Goal: Book appointment/travel/reservation

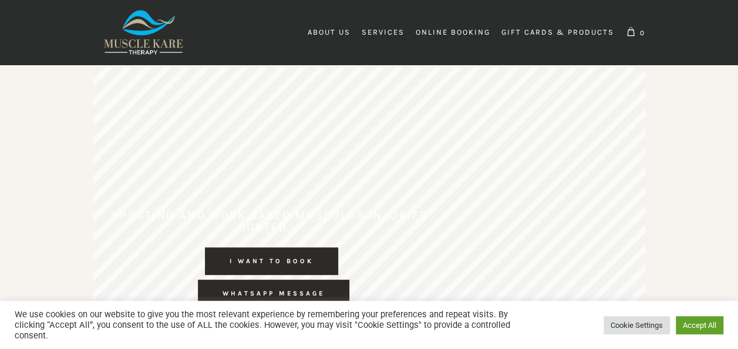
scroll to position [0, 263]
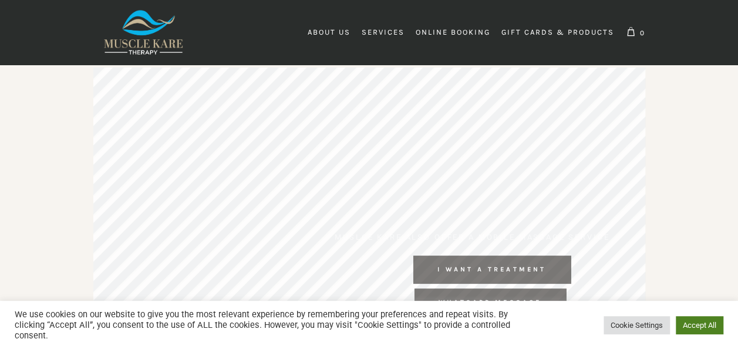
click at [693, 325] on link "Accept All" at bounding box center [699, 325] width 48 height 18
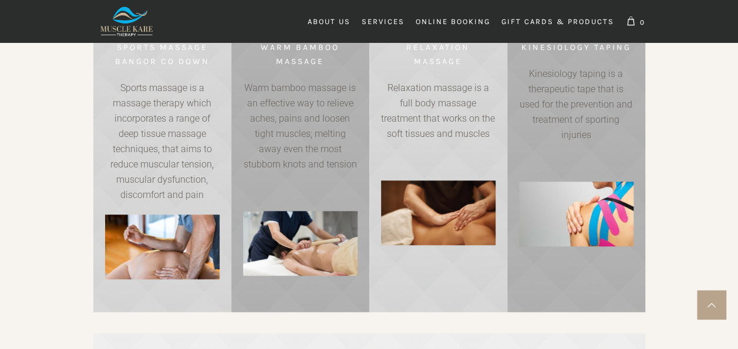
scroll to position [0, 0]
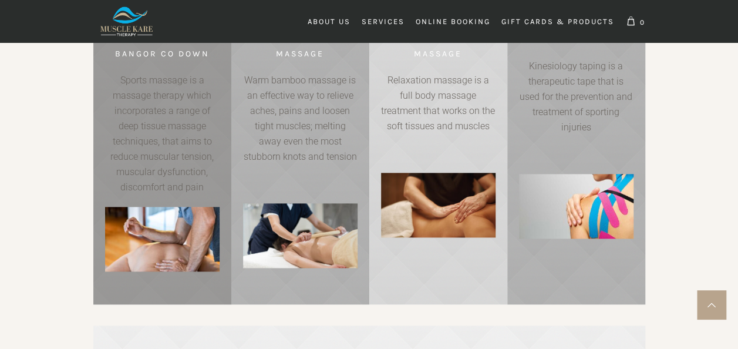
click at [129, 138] on link at bounding box center [162, 153] width 138 height 302
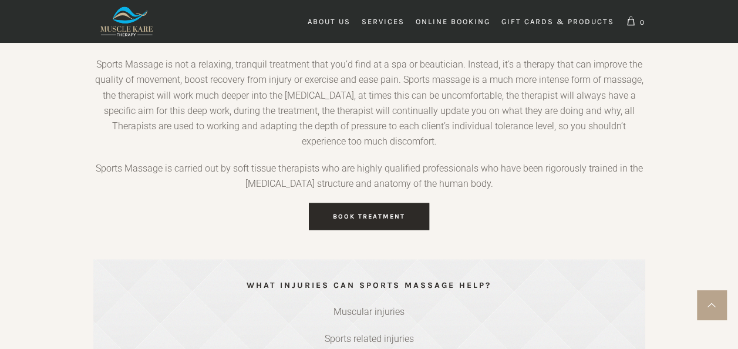
scroll to position [1023, 0]
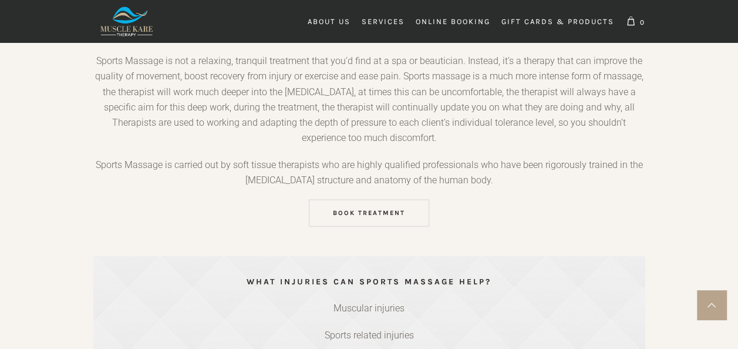
click at [383, 215] on span "Book Treatment" at bounding box center [369, 212] width 72 height 8
